Goal: Find specific fact: Find contact information

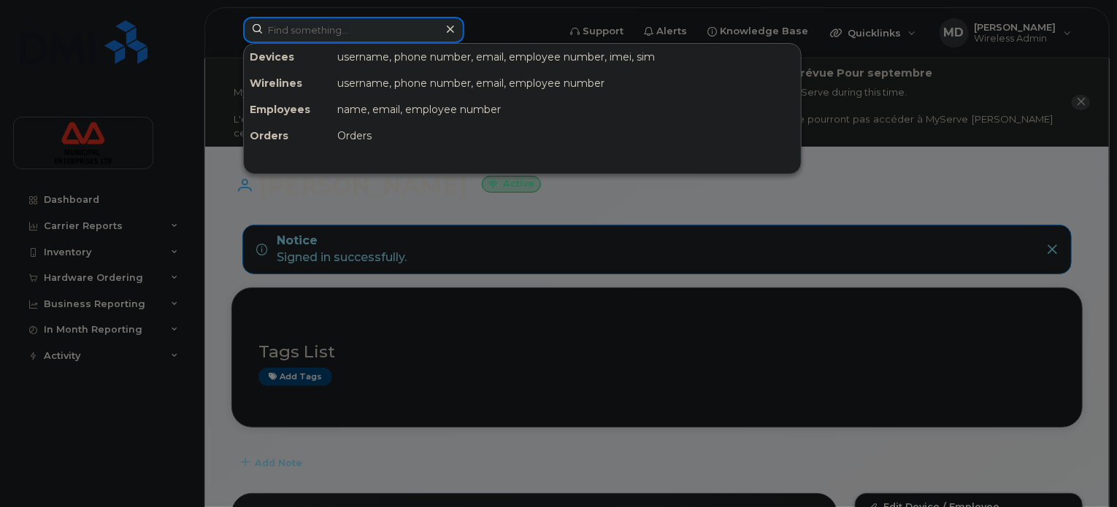
click at [421, 40] on input at bounding box center [353, 30] width 221 height 26
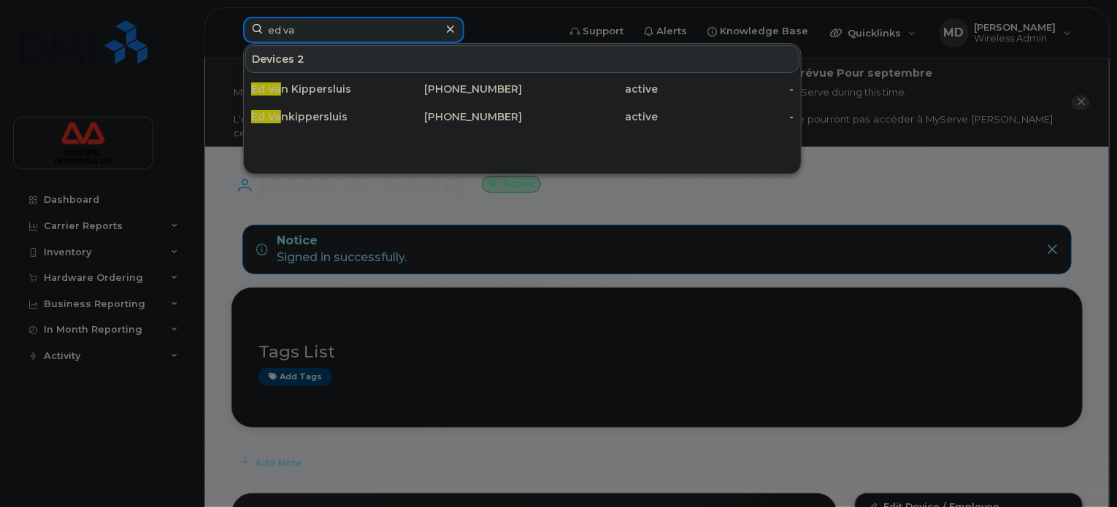
type input "ed va"
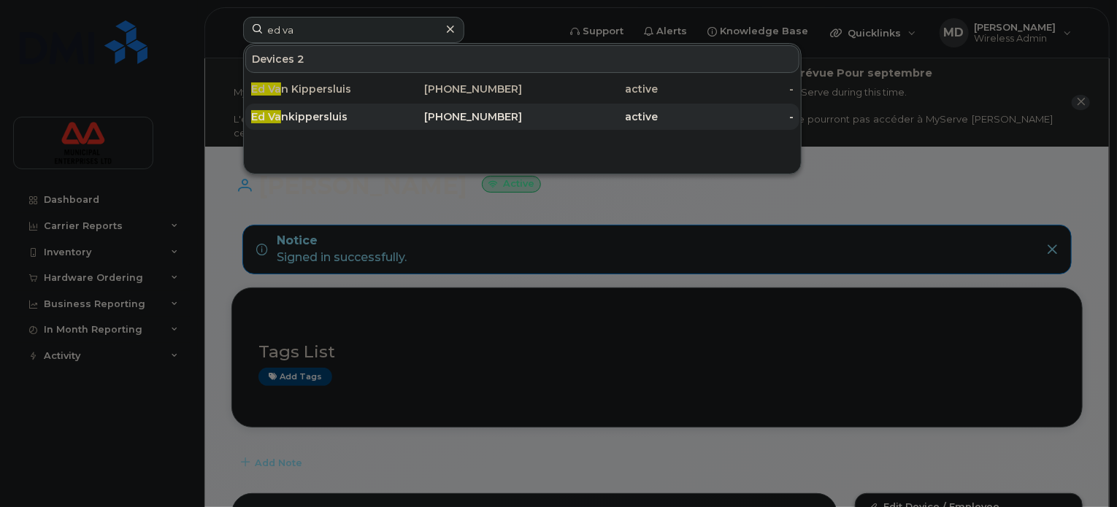
click at [344, 116] on div "Ed Va nkippersluis" at bounding box center [319, 117] width 136 height 15
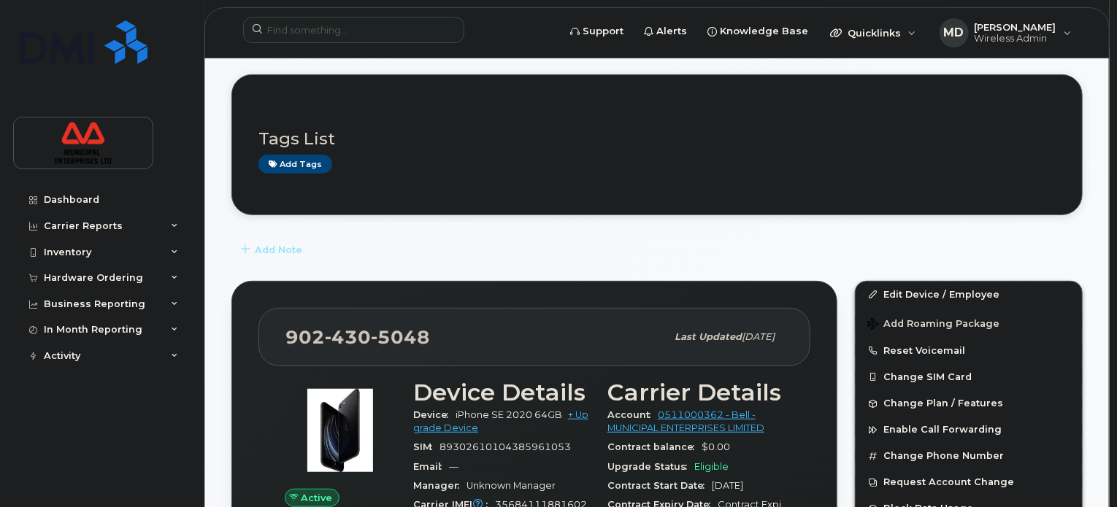
scroll to position [276, 0]
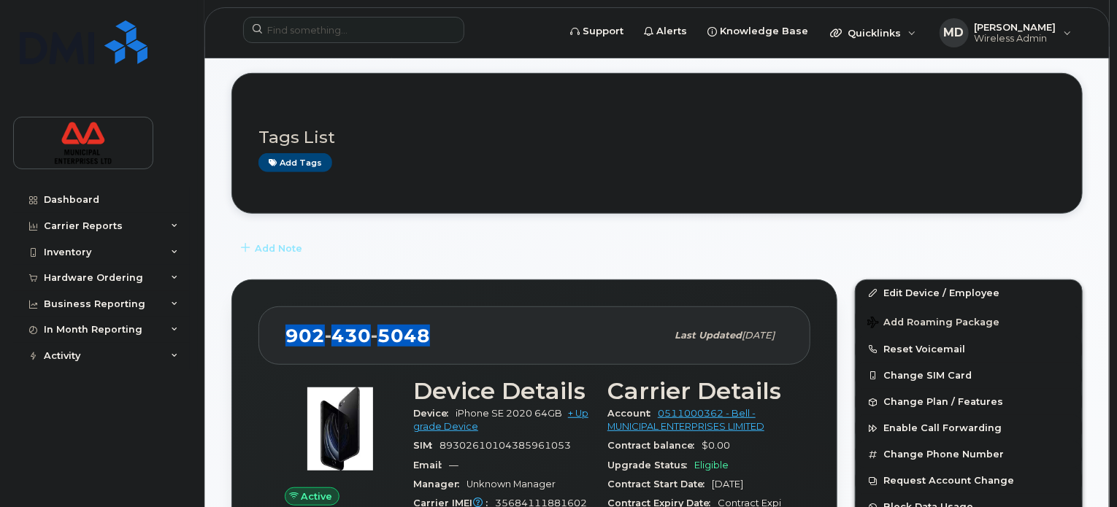
drag, startPoint x: 426, startPoint y: 315, endPoint x: 286, endPoint y: 318, distance: 140.2
click at [286, 325] on span "902 430 5048" at bounding box center [357, 336] width 145 height 22
copy span "902 430 5048"
